Goal: Task Accomplishment & Management: Manage account settings

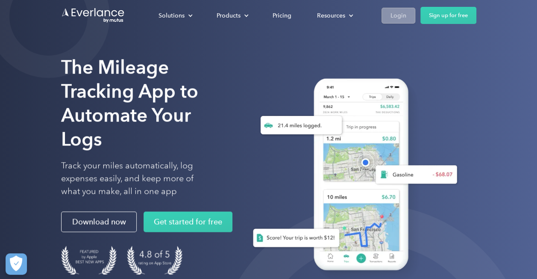
click at [392, 13] on div "Login" at bounding box center [399, 15] width 16 height 11
